Goal: Transaction & Acquisition: Download file/media

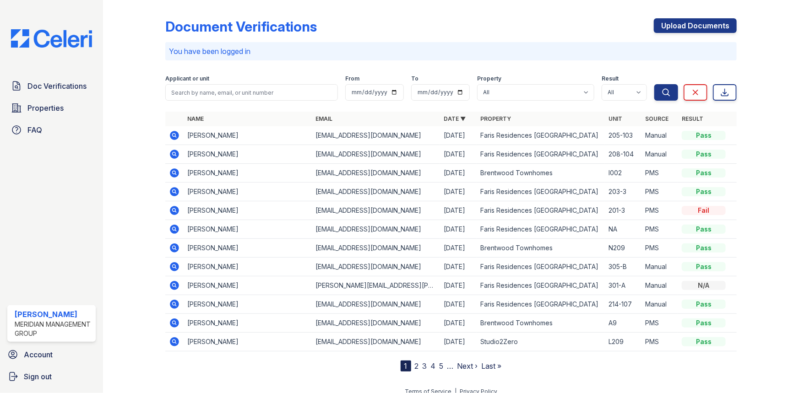
click at [179, 171] on icon at bounding box center [174, 173] width 11 height 11
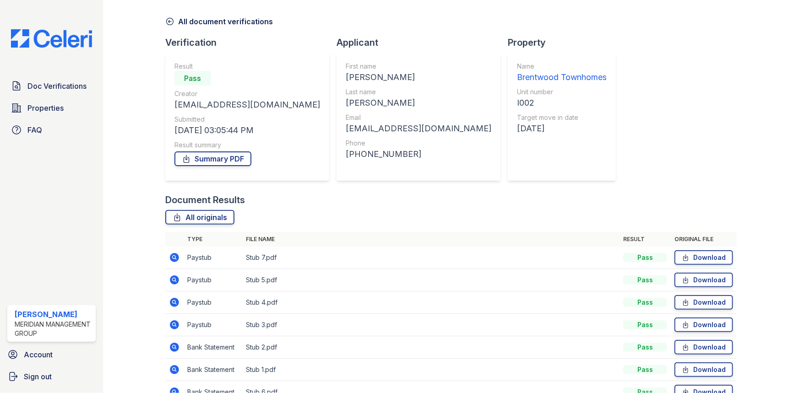
scroll to position [82, 0]
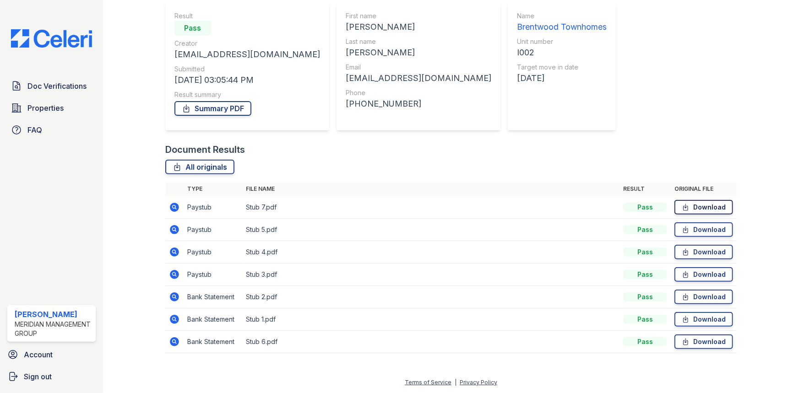
click at [693, 206] on link "Download" at bounding box center [704, 207] width 59 height 15
drag, startPoint x: 696, startPoint y: 239, endPoint x: 694, endPoint y: 230, distance: 9.0
click at [696, 239] on td "Download" at bounding box center [704, 230] width 66 height 22
click at [693, 226] on link "Download" at bounding box center [704, 230] width 59 height 15
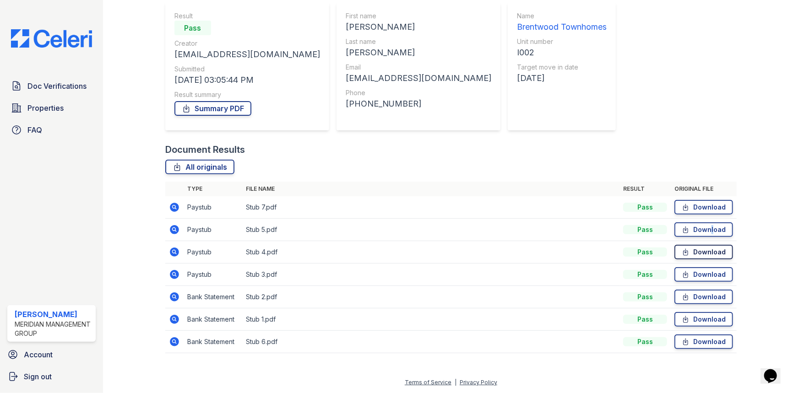
click at [684, 250] on icon at bounding box center [686, 252] width 8 height 9
click at [689, 251] on link "Download" at bounding box center [704, 252] width 59 height 15
click at [697, 274] on link "Download" at bounding box center [704, 275] width 59 height 15
click at [708, 299] on link "Download" at bounding box center [704, 297] width 59 height 15
click at [684, 319] on icon at bounding box center [686, 319] width 8 height 9
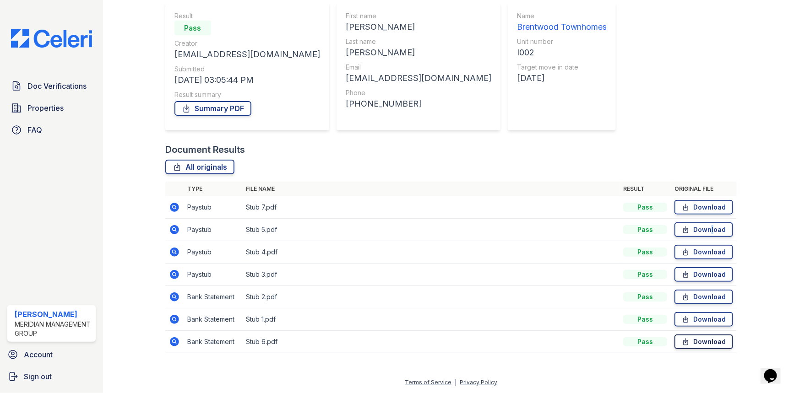
click at [688, 340] on link "Download" at bounding box center [704, 342] width 59 height 15
